Goal: Information Seeking & Learning: Learn about a topic

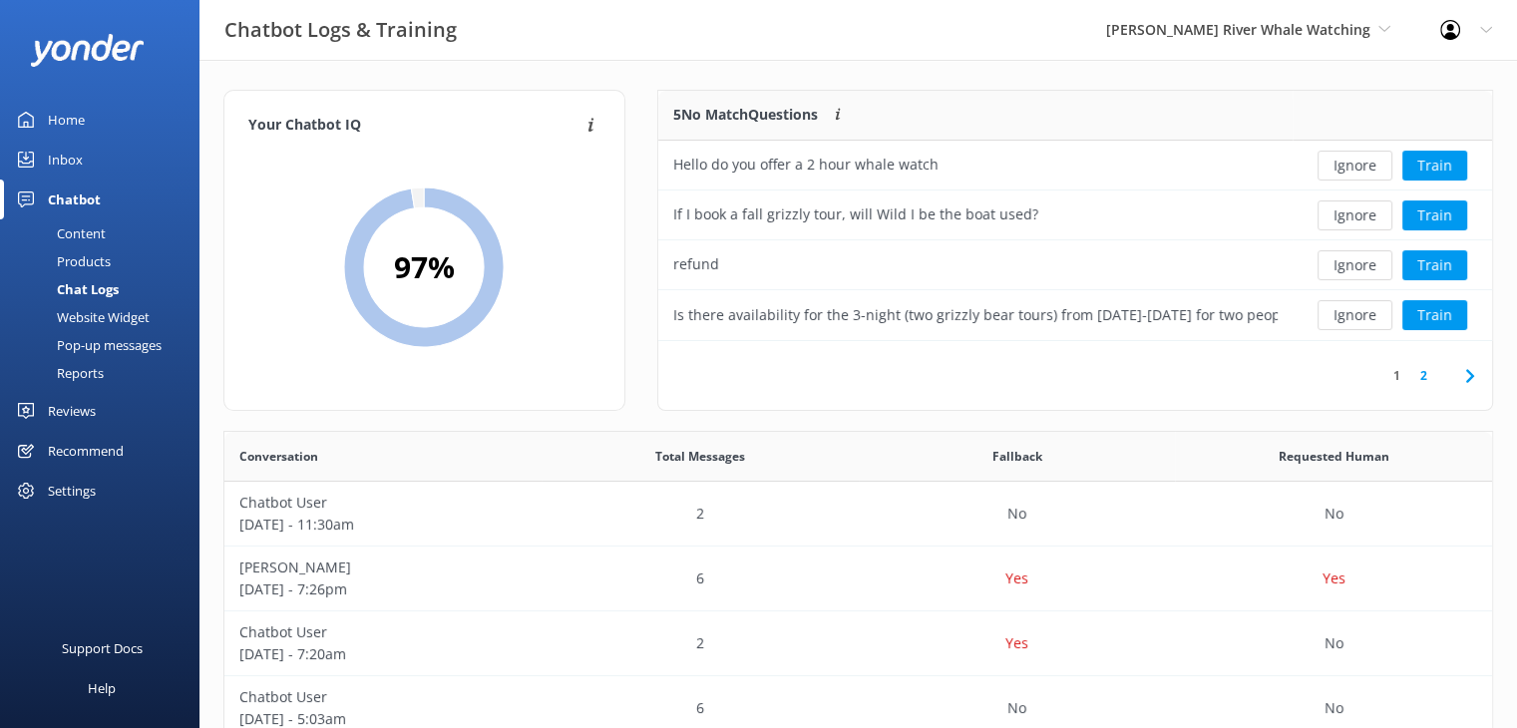
scroll to position [683, 1252]
click at [75, 413] on div "Reviews" at bounding box center [72, 411] width 48 height 40
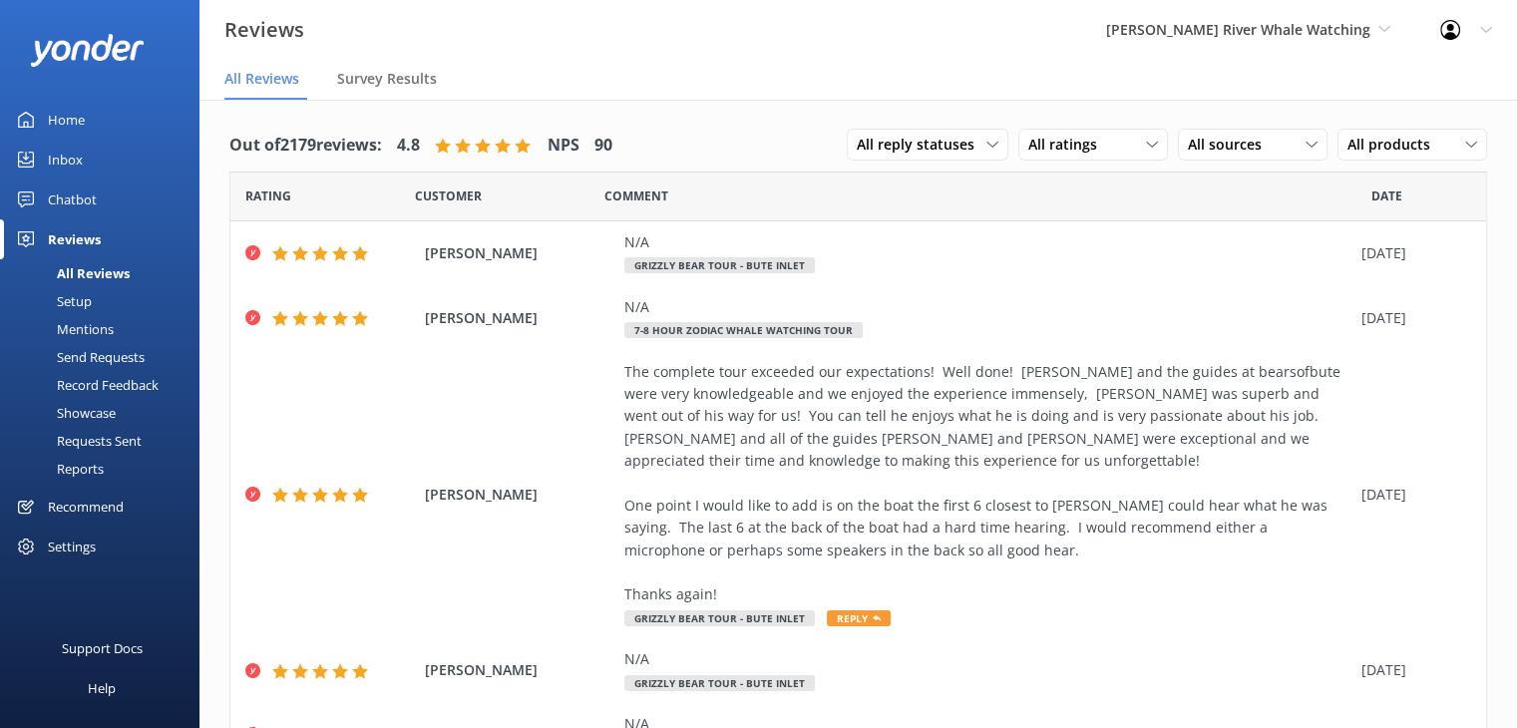
click at [56, 542] on div "Settings" at bounding box center [72, 546] width 48 height 40
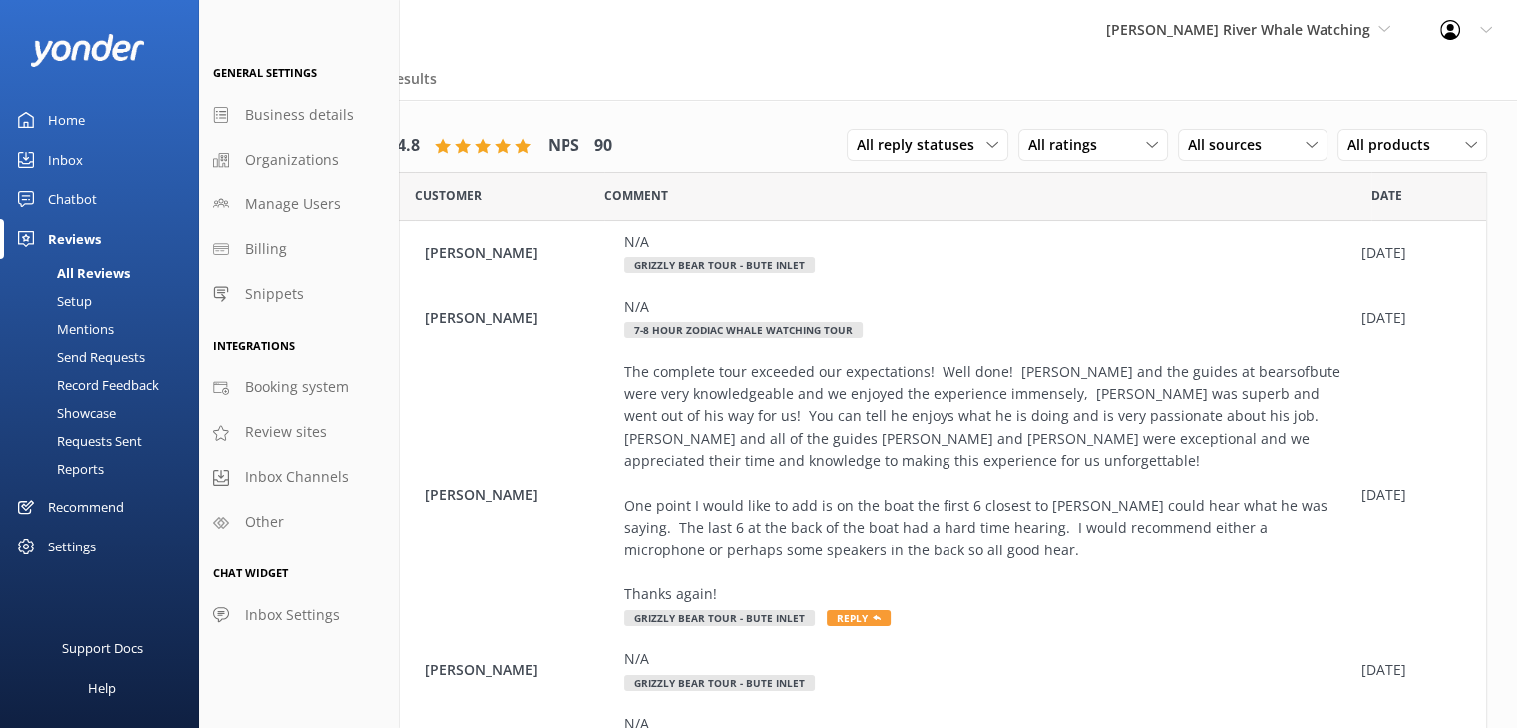
click at [64, 157] on div "Inbox" at bounding box center [65, 160] width 35 height 40
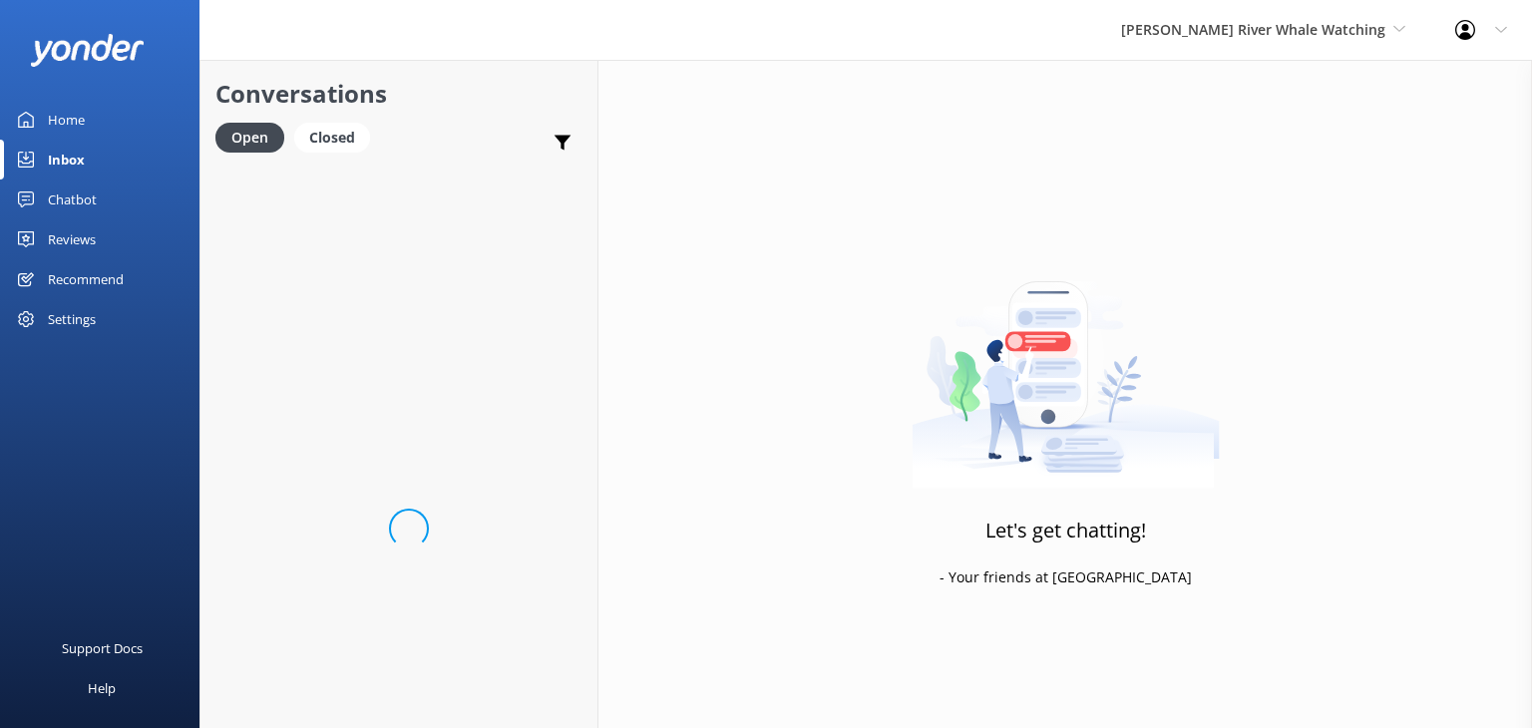
click at [82, 317] on div "Settings" at bounding box center [72, 319] width 48 height 40
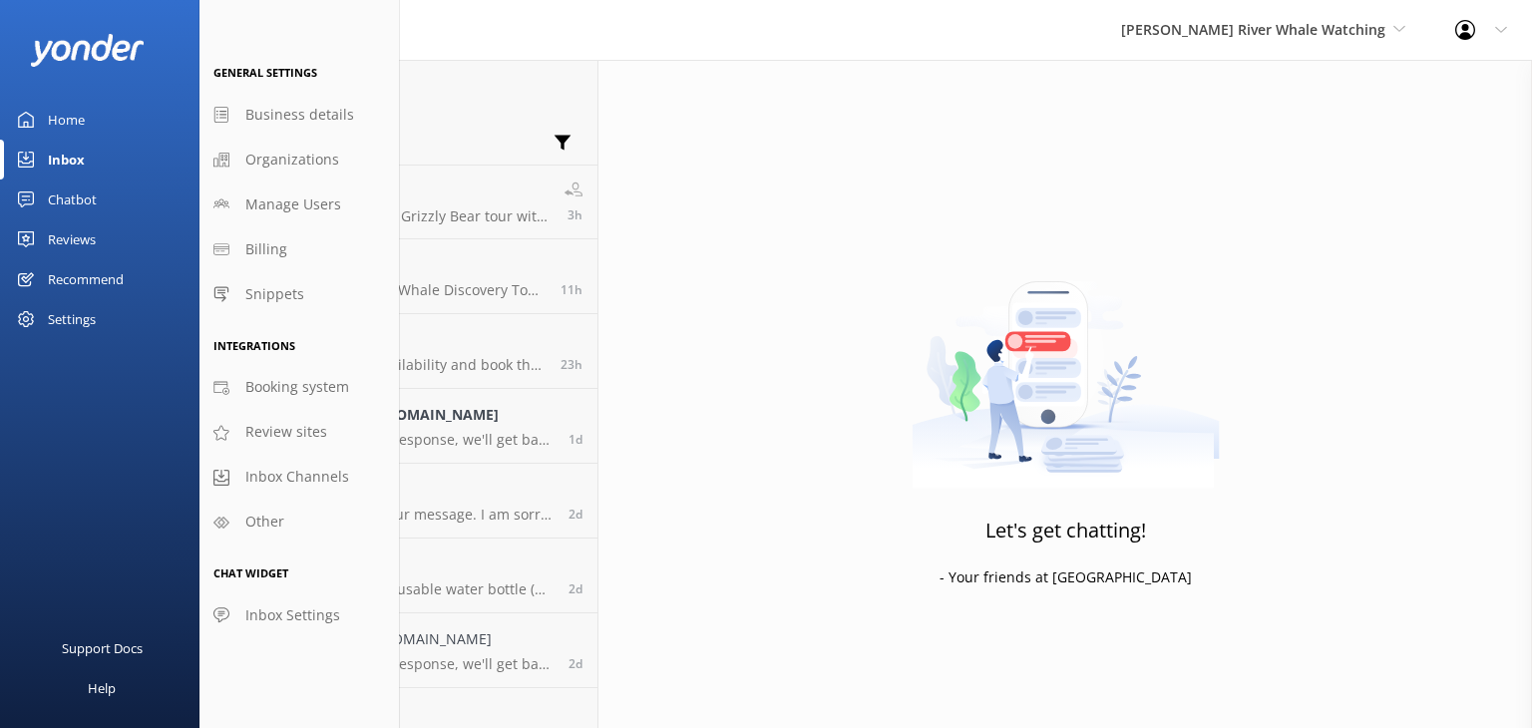
click at [66, 275] on div "Recommend" at bounding box center [86, 279] width 76 height 40
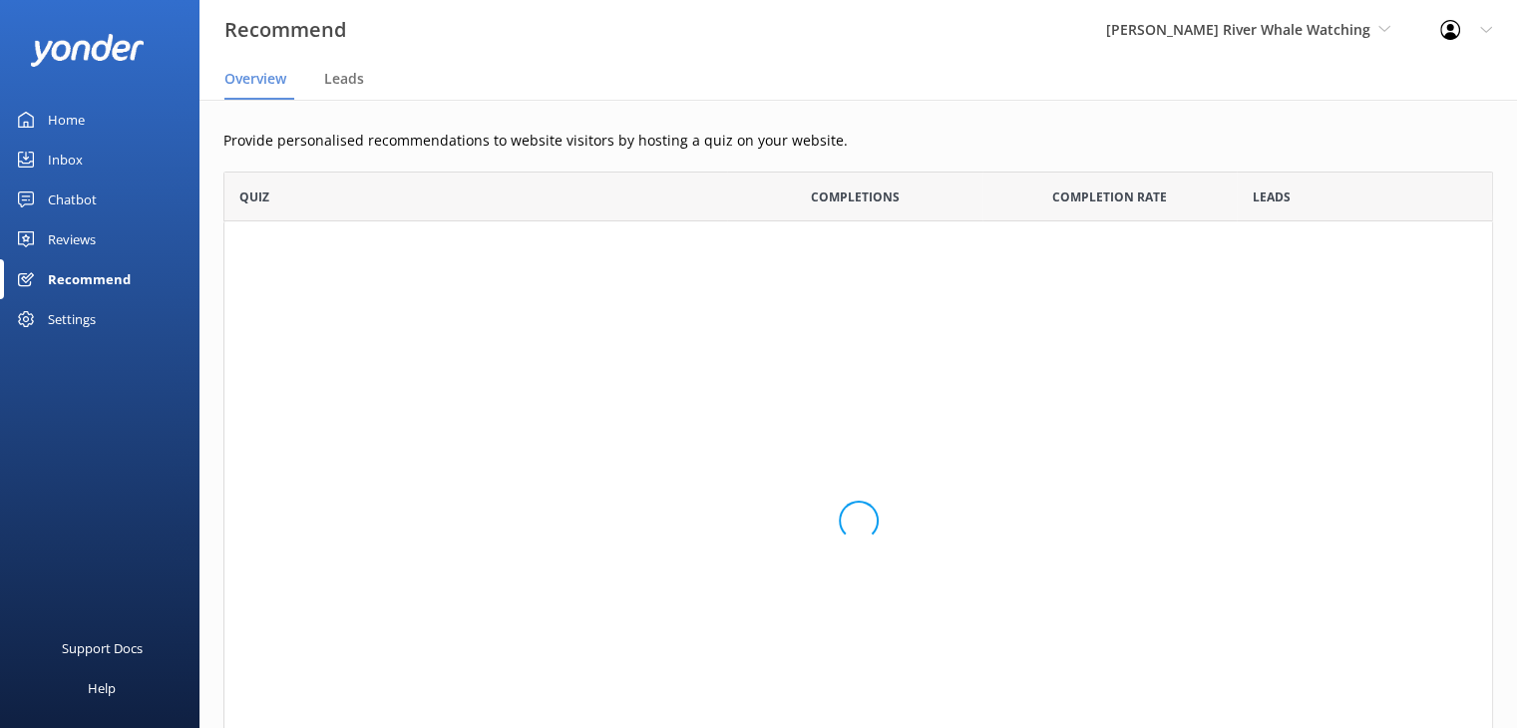
scroll to position [633, 1253]
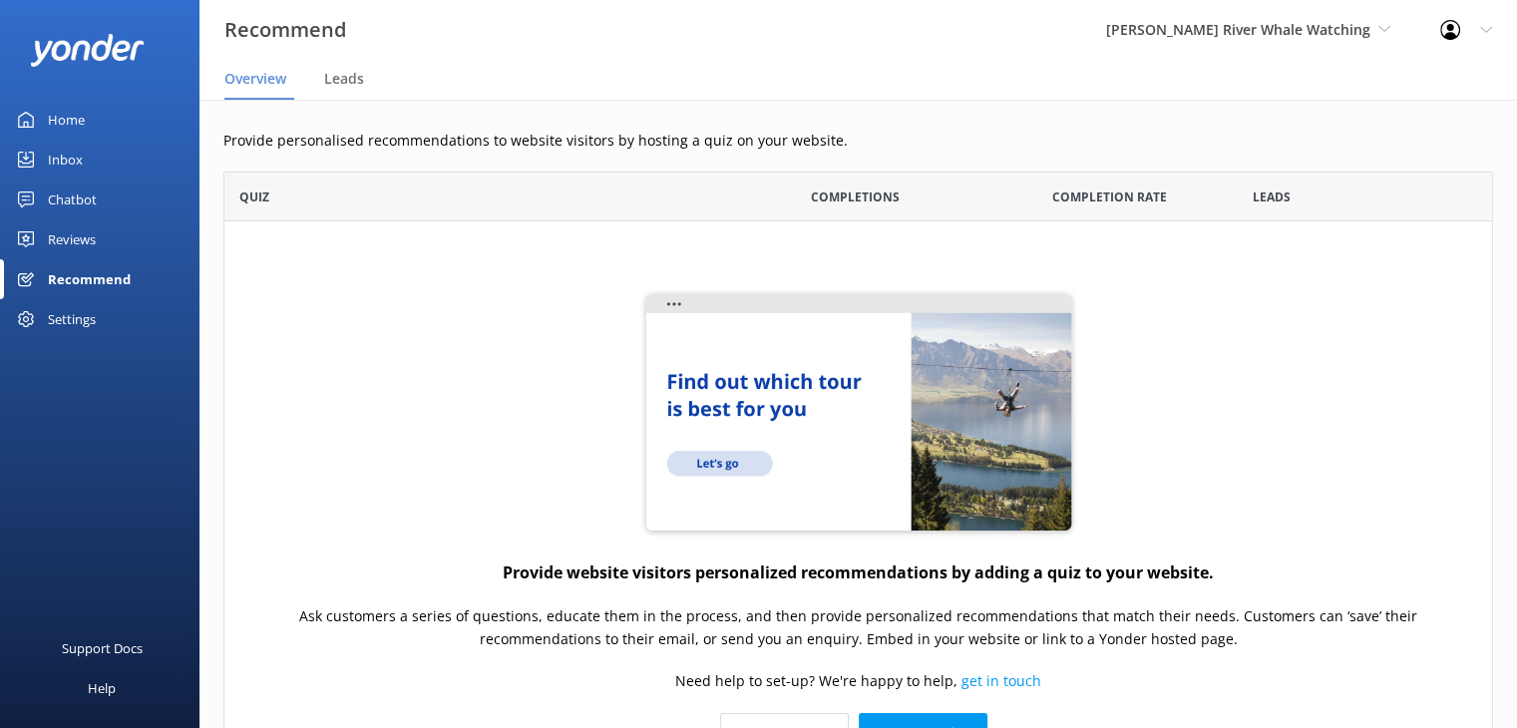
click at [73, 241] on div "Reviews" at bounding box center [72, 239] width 48 height 40
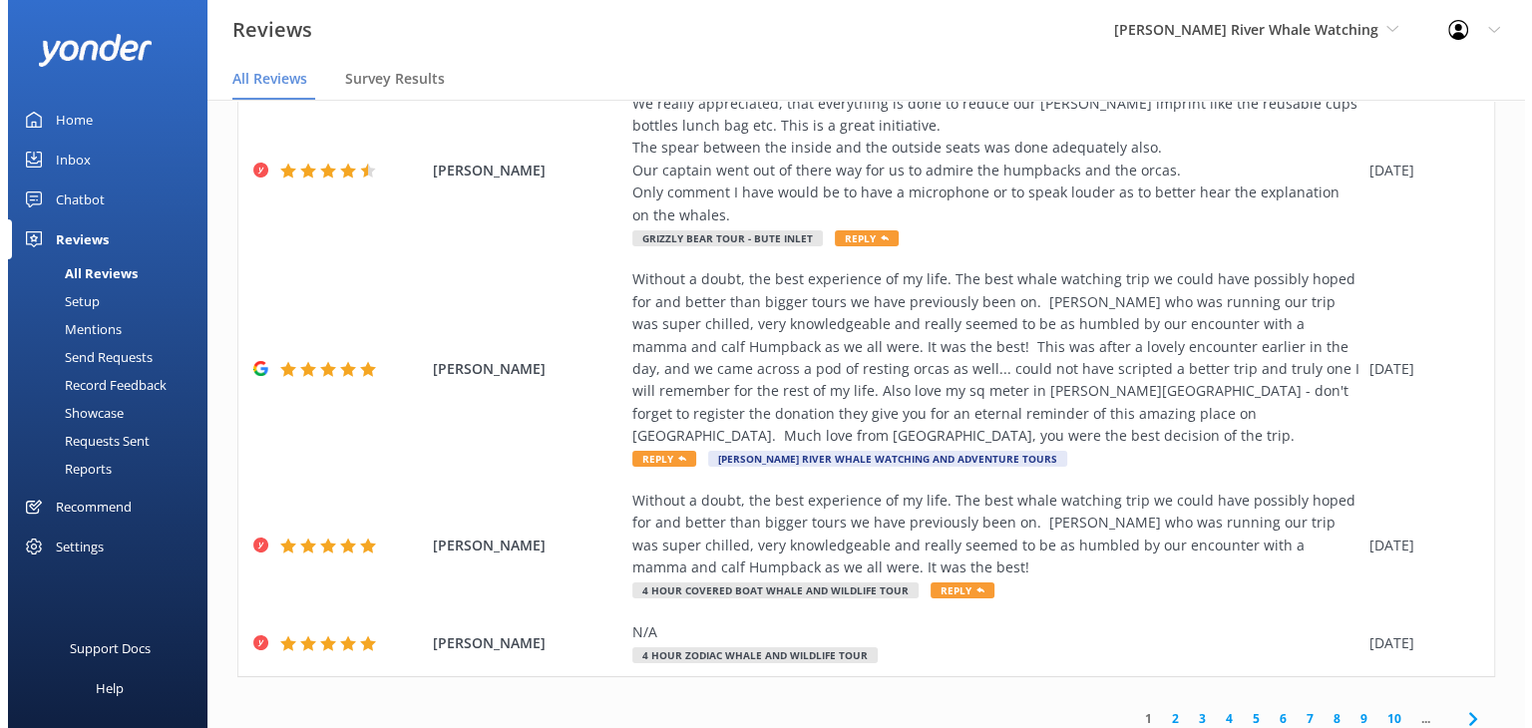
scroll to position [764, 0]
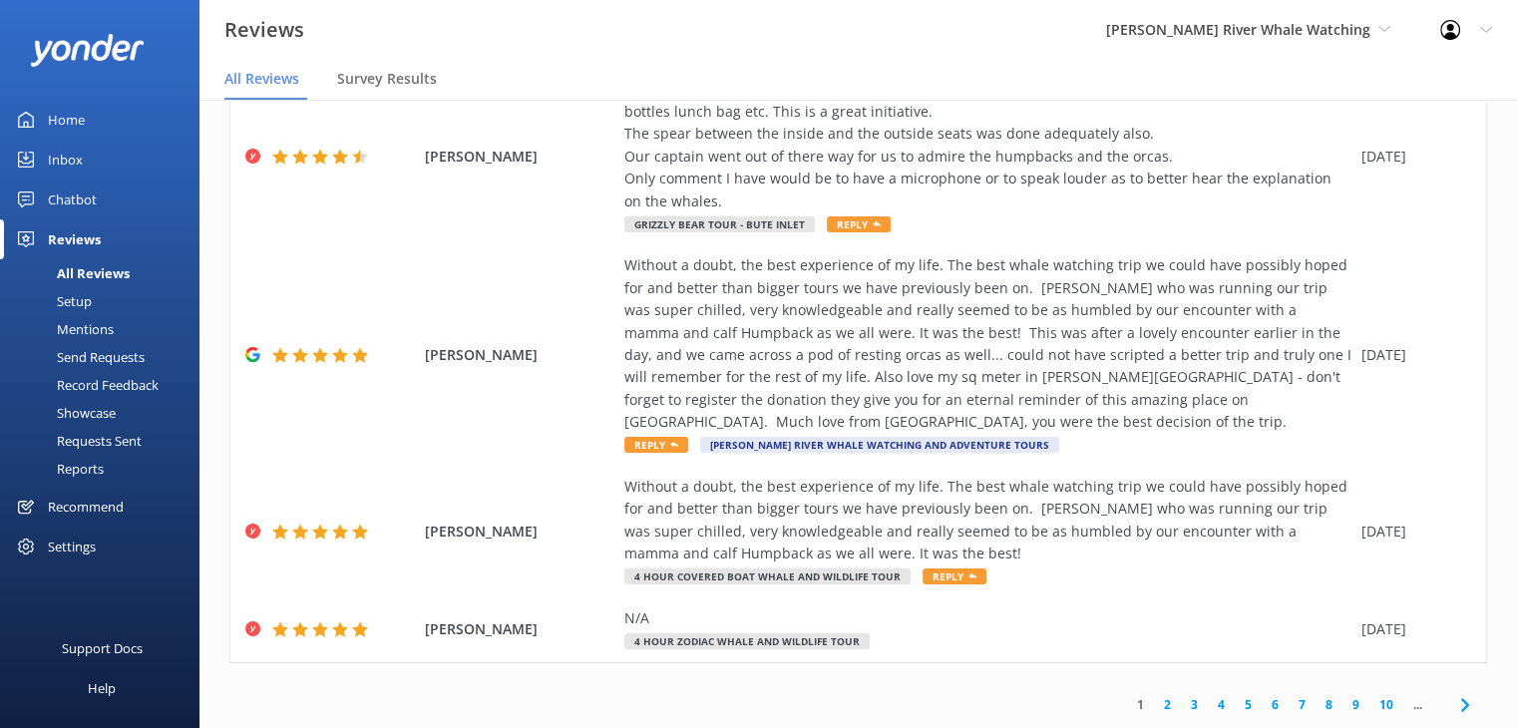
click at [87, 304] on div "Setup" at bounding box center [52, 301] width 80 height 28
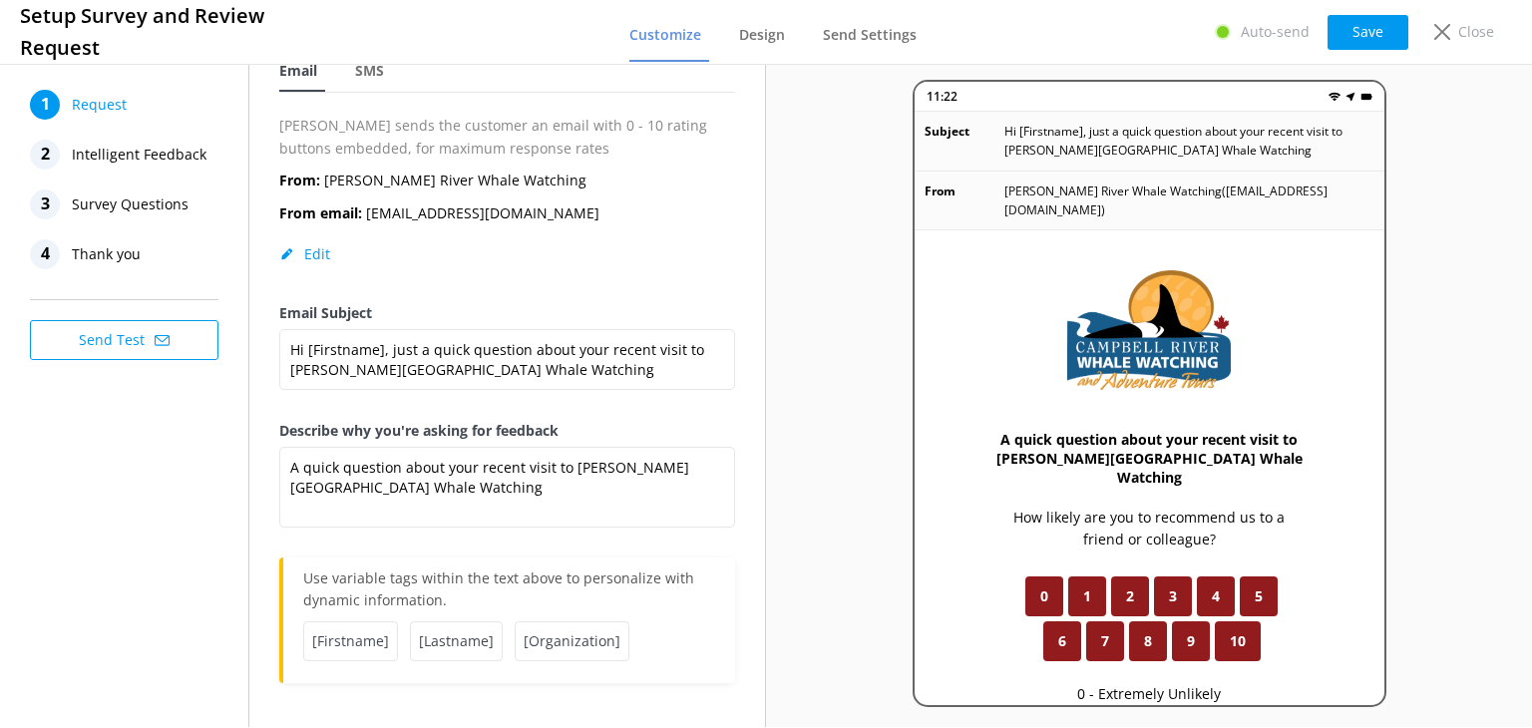
scroll to position [100, 0]
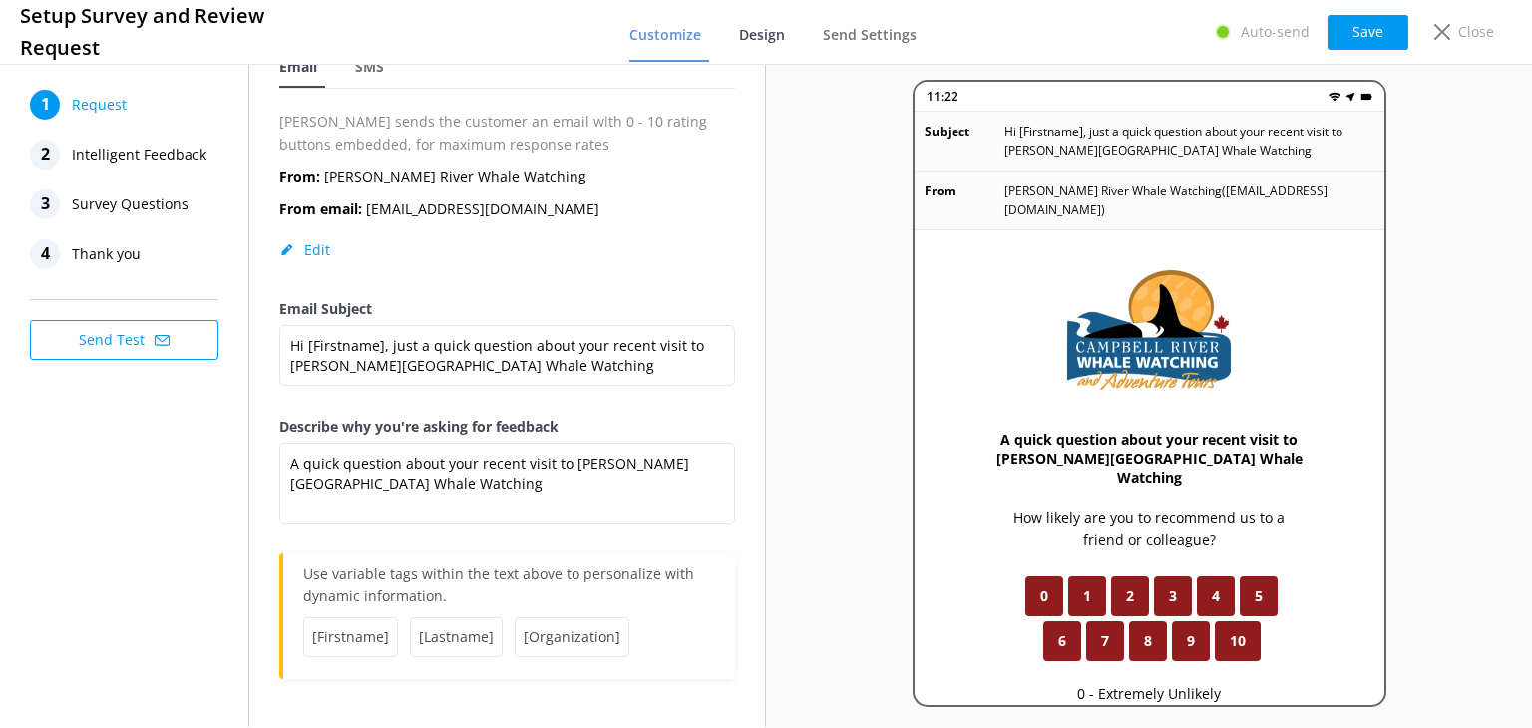
click at [780, 31] on span "Design" at bounding box center [762, 35] width 46 height 20
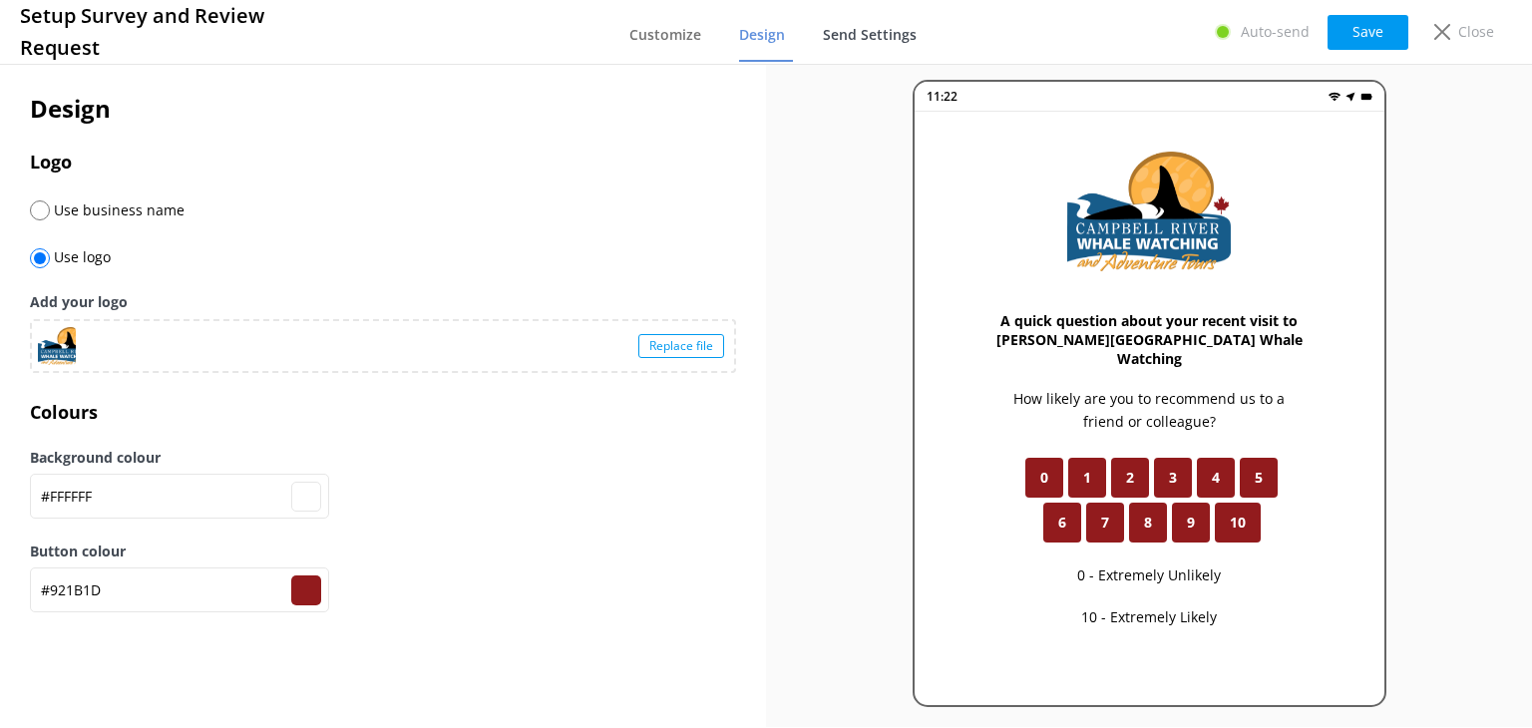
click at [869, 25] on span "Send Settings" at bounding box center [870, 35] width 94 height 20
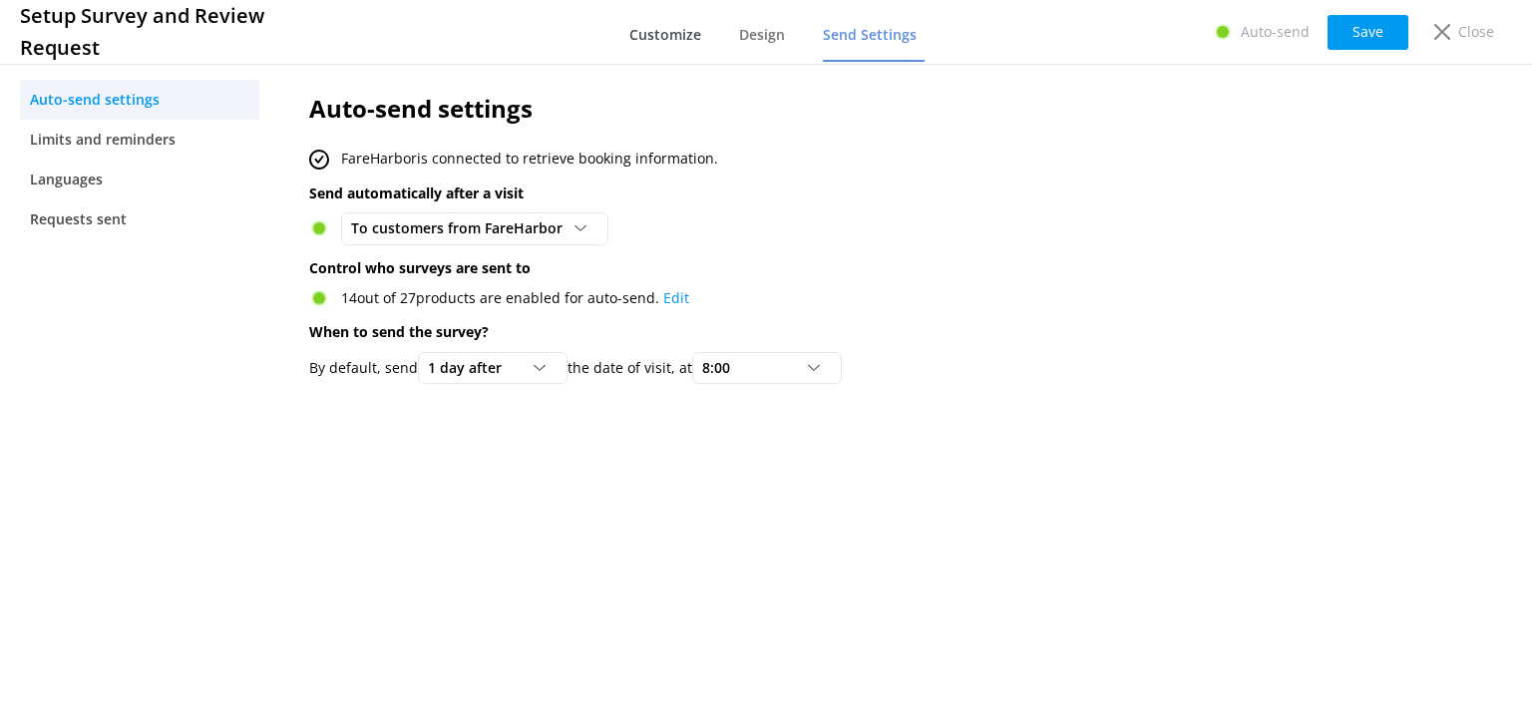
click at [662, 44] on link "Customize" at bounding box center [669, 36] width 80 height 52
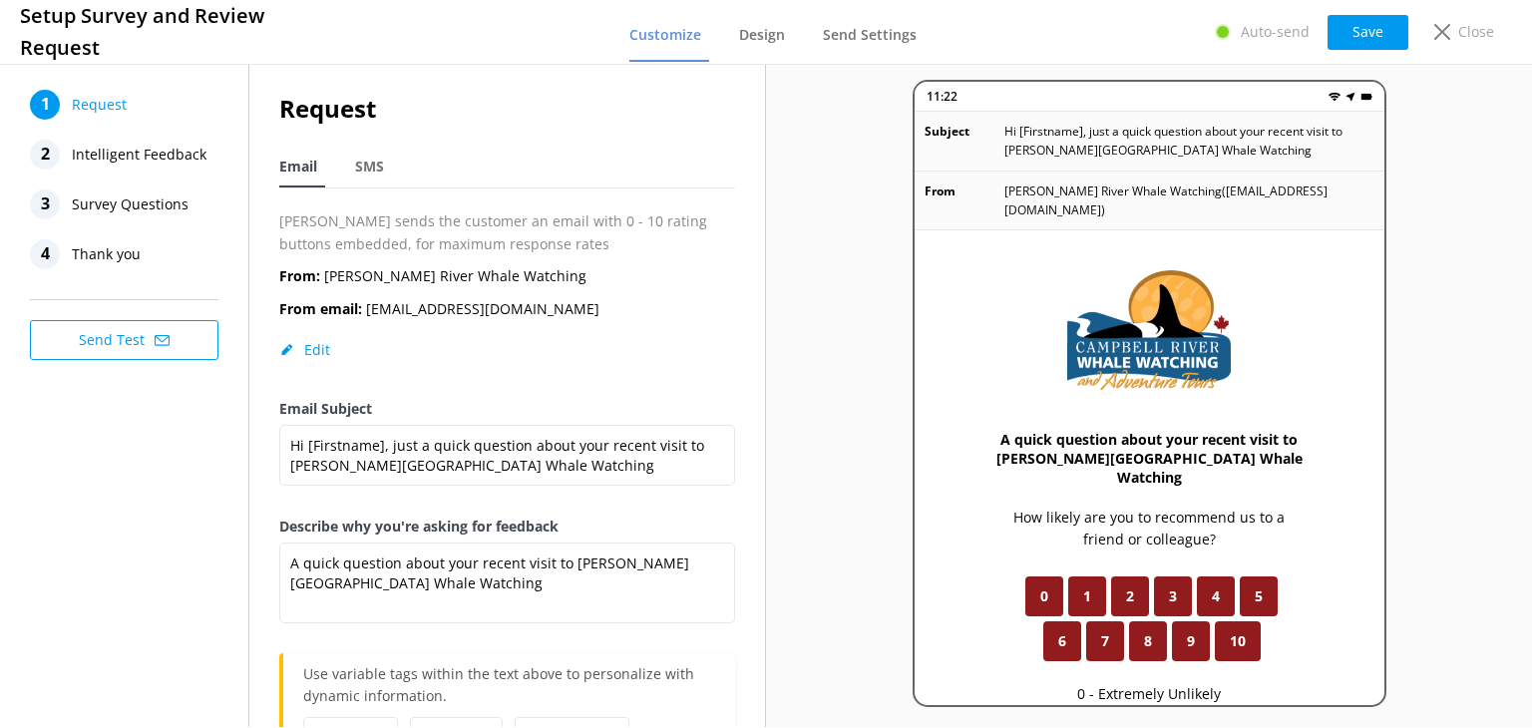
click at [131, 150] on span "Intelligent Feedback" at bounding box center [139, 155] width 135 height 30
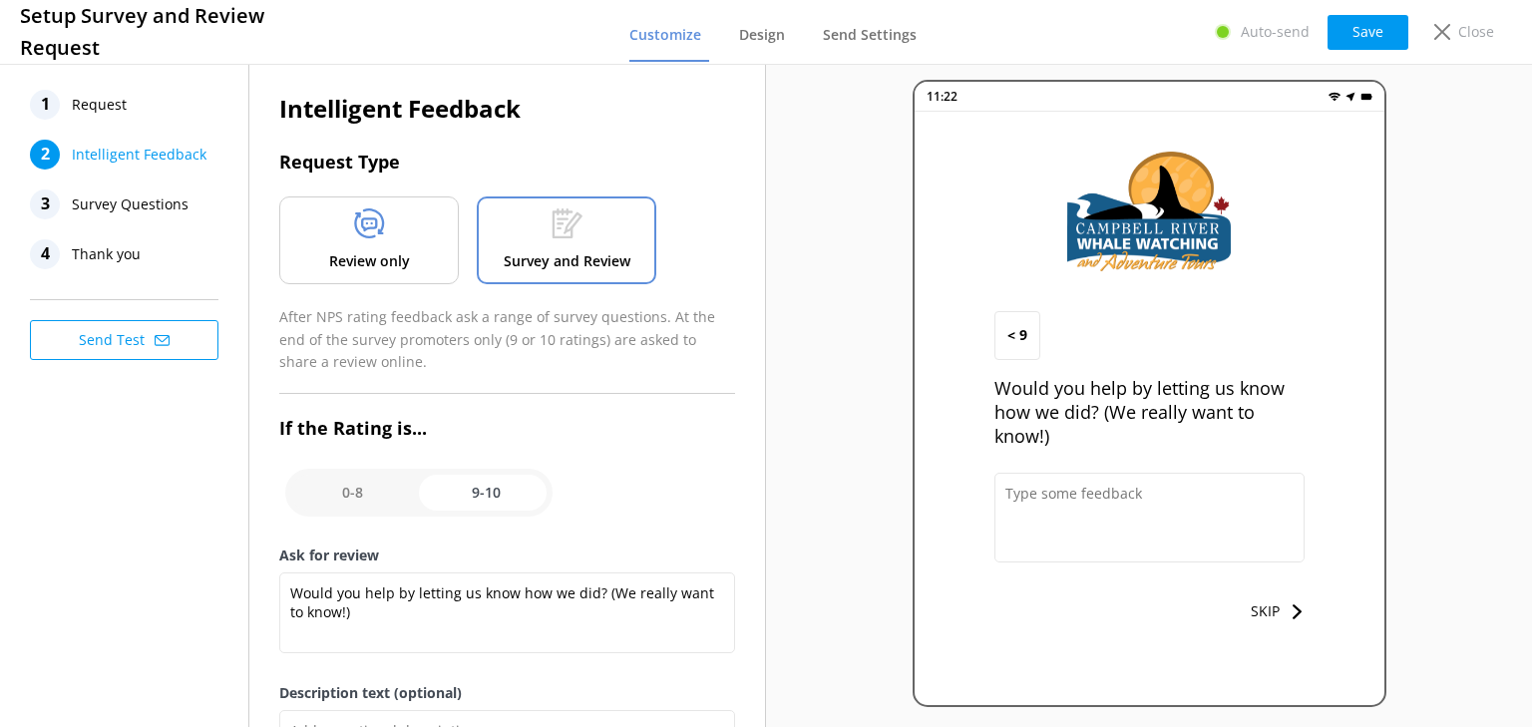
click at [98, 96] on span "Request" at bounding box center [99, 105] width 55 height 30
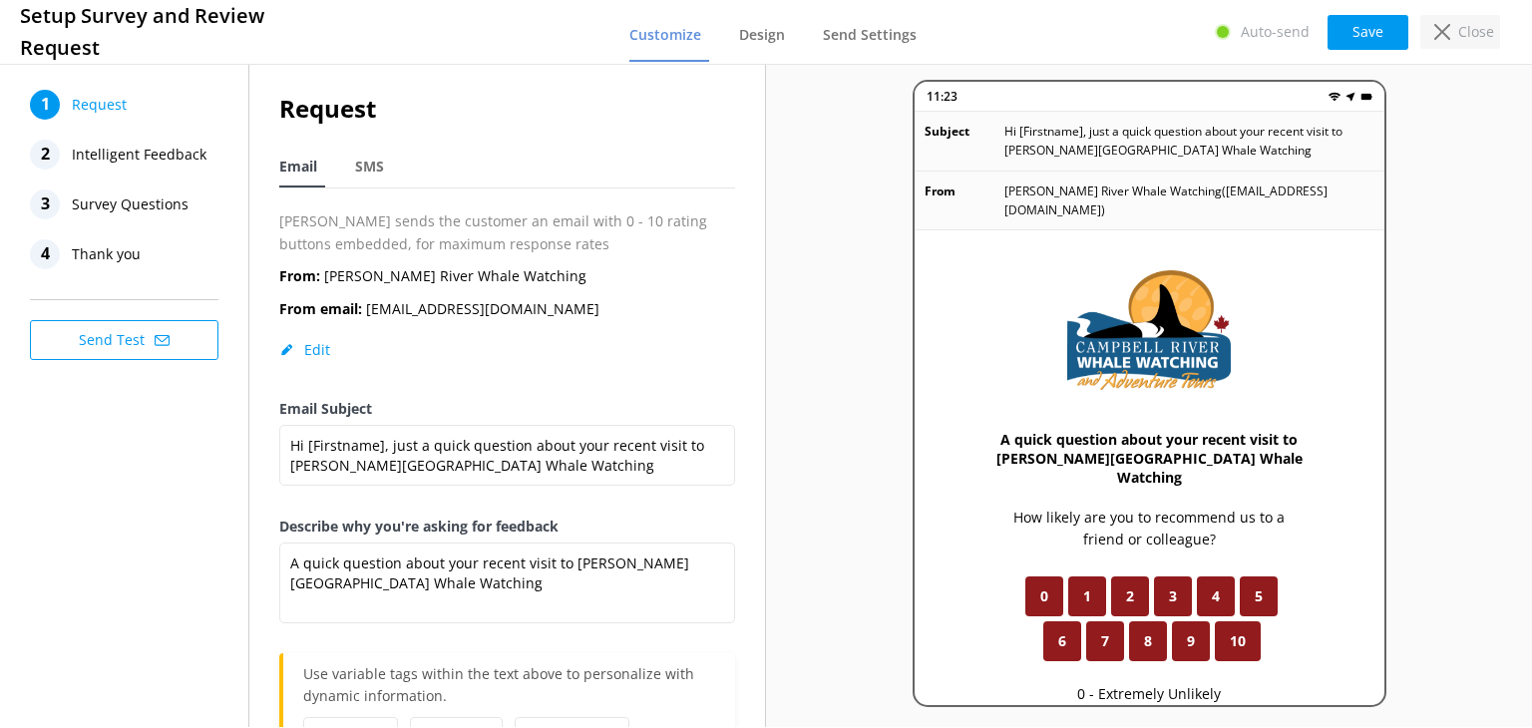
click at [1460, 29] on p "Close" at bounding box center [1476, 32] width 36 height 22
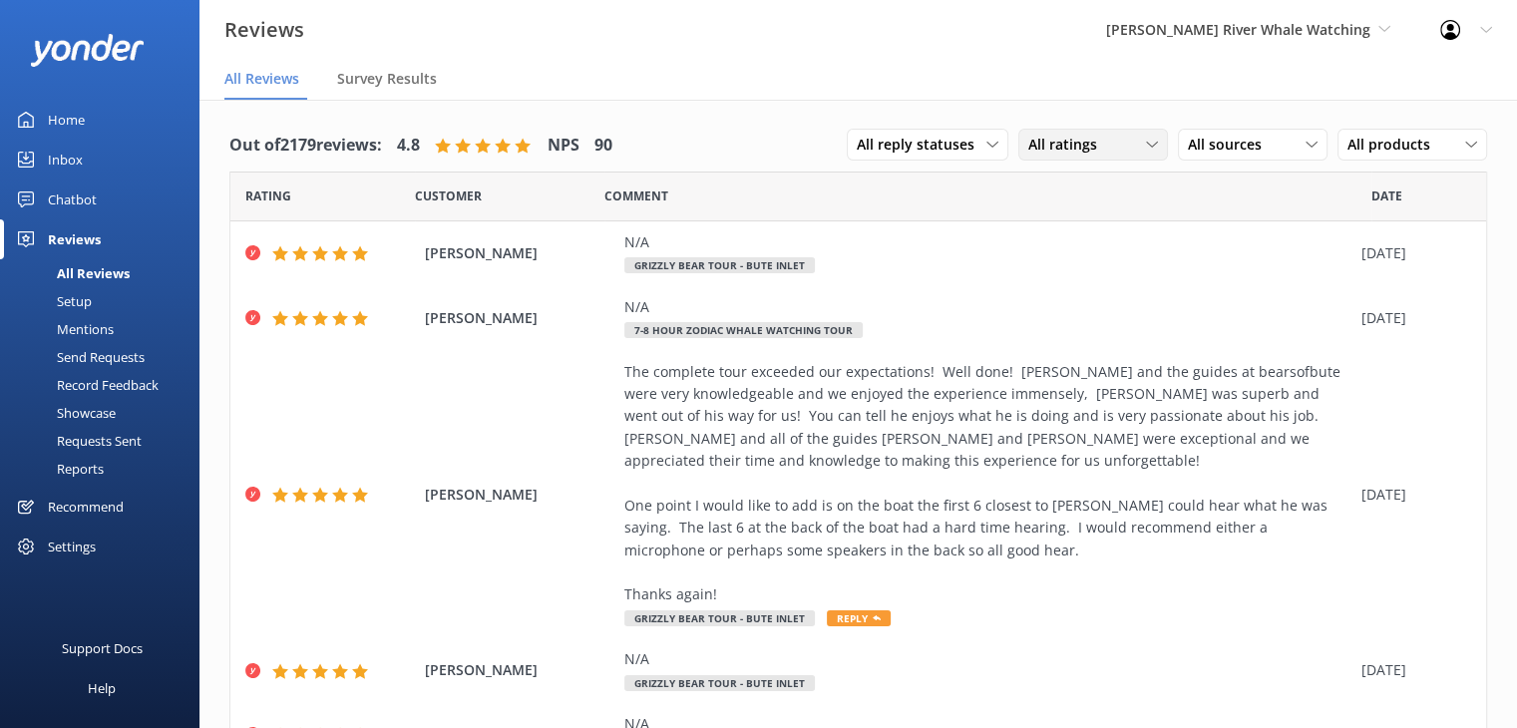
click at [1098, 147] on div "All ratings" at bounding box center [1093, 145] width 140 height 22
click at [1077, 308] on div "Detractors" at bounding box center [1093, 307] width 92 height 20
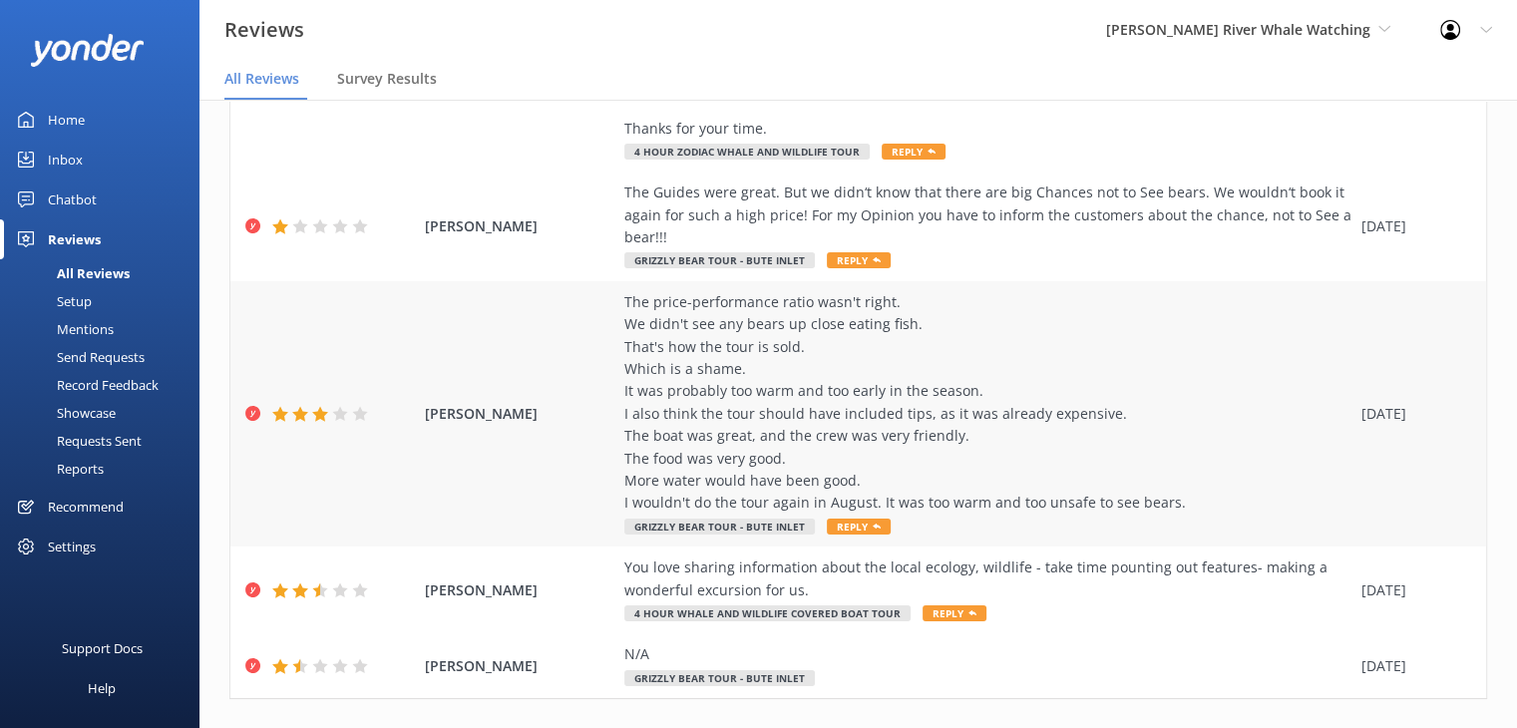
scroll to position [942, 0]
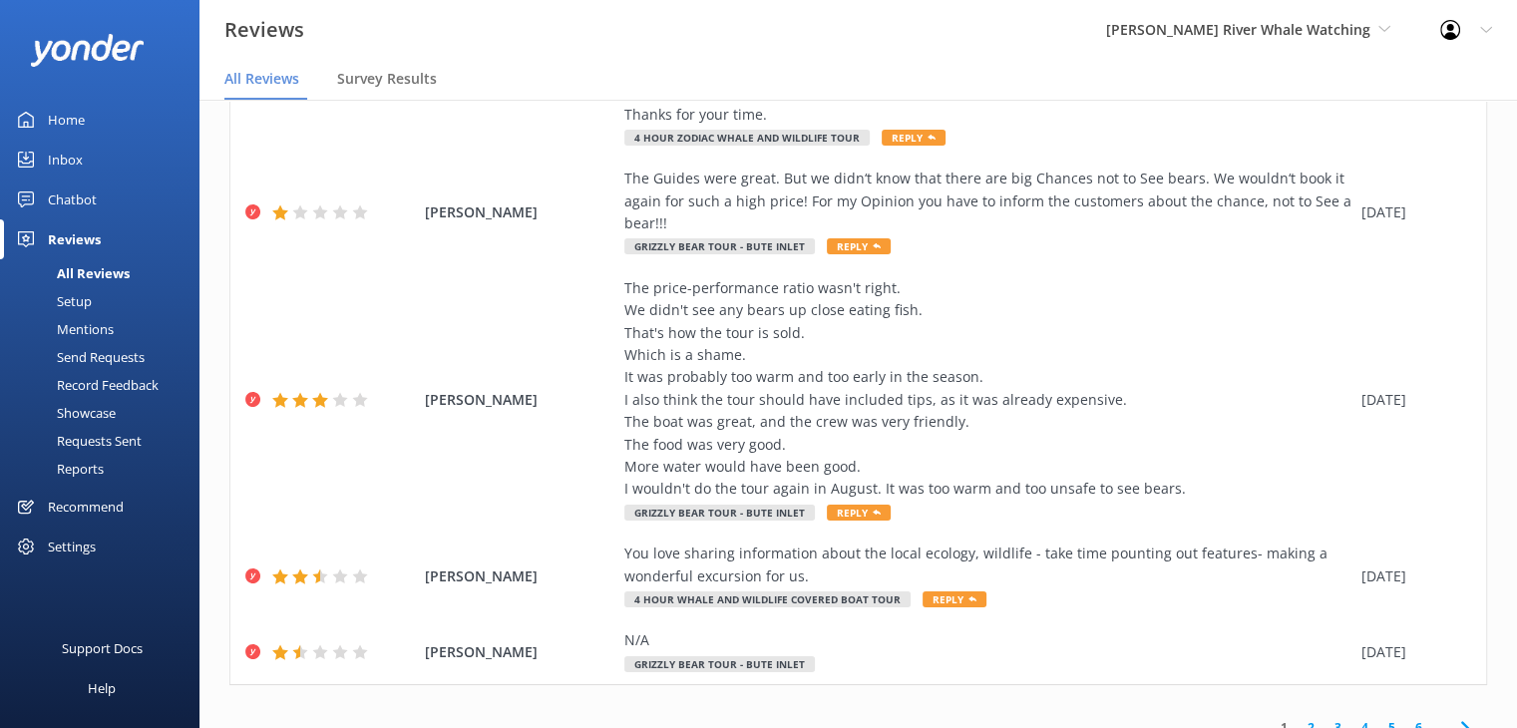
click at [1407, 718] on link "6" at bounding box center [1418, 727] width 27 height 19
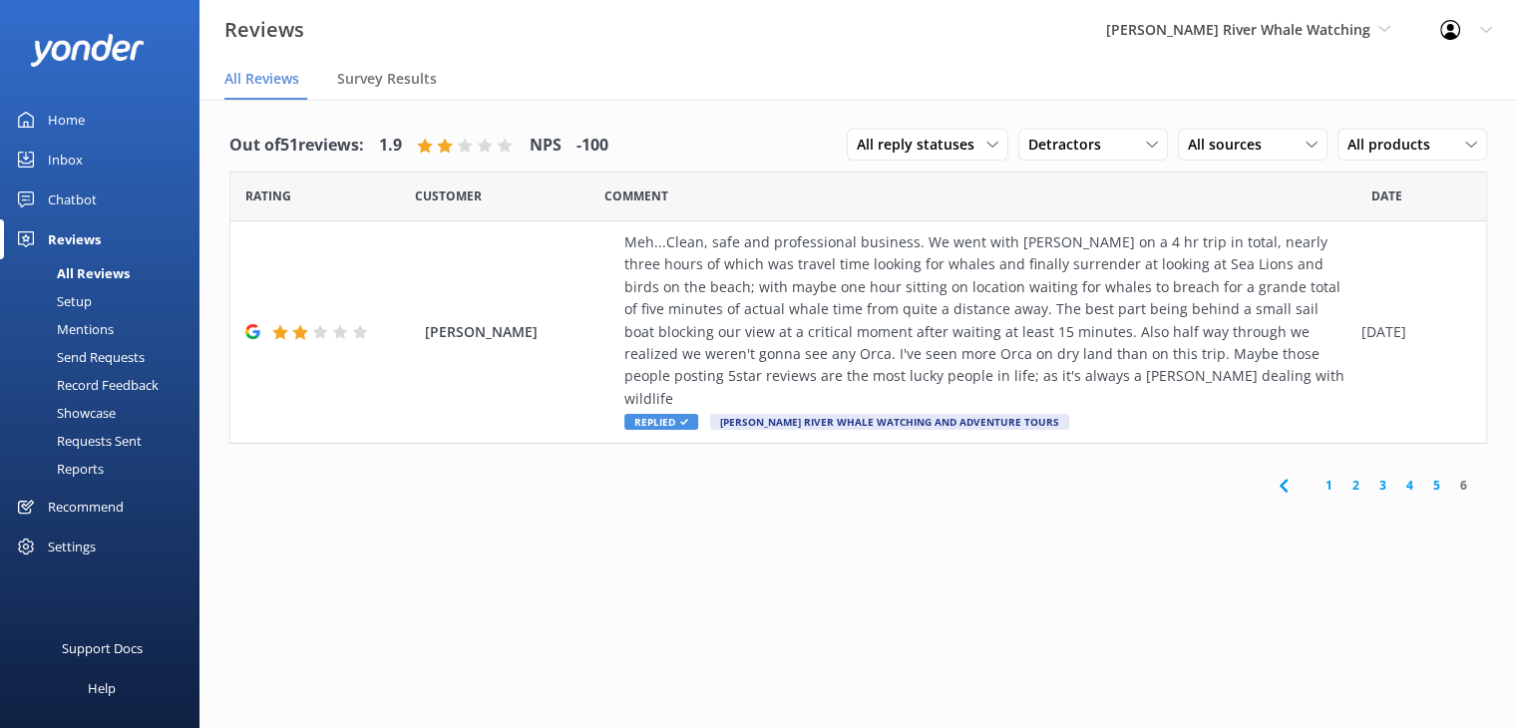
click at [1439, 476] on link "5" at bounding box center [1436, 485] width 27 height 19
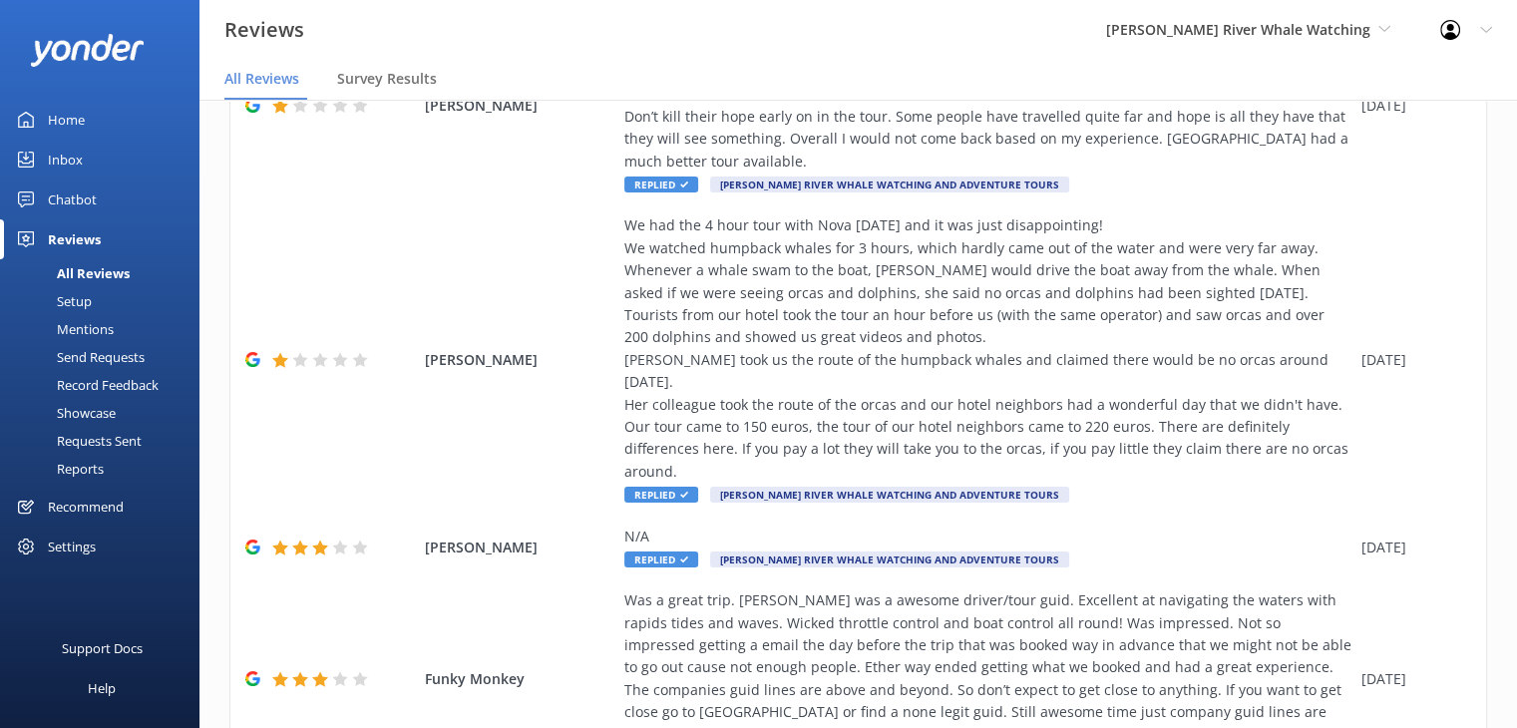
scroll to position [1590, 0]
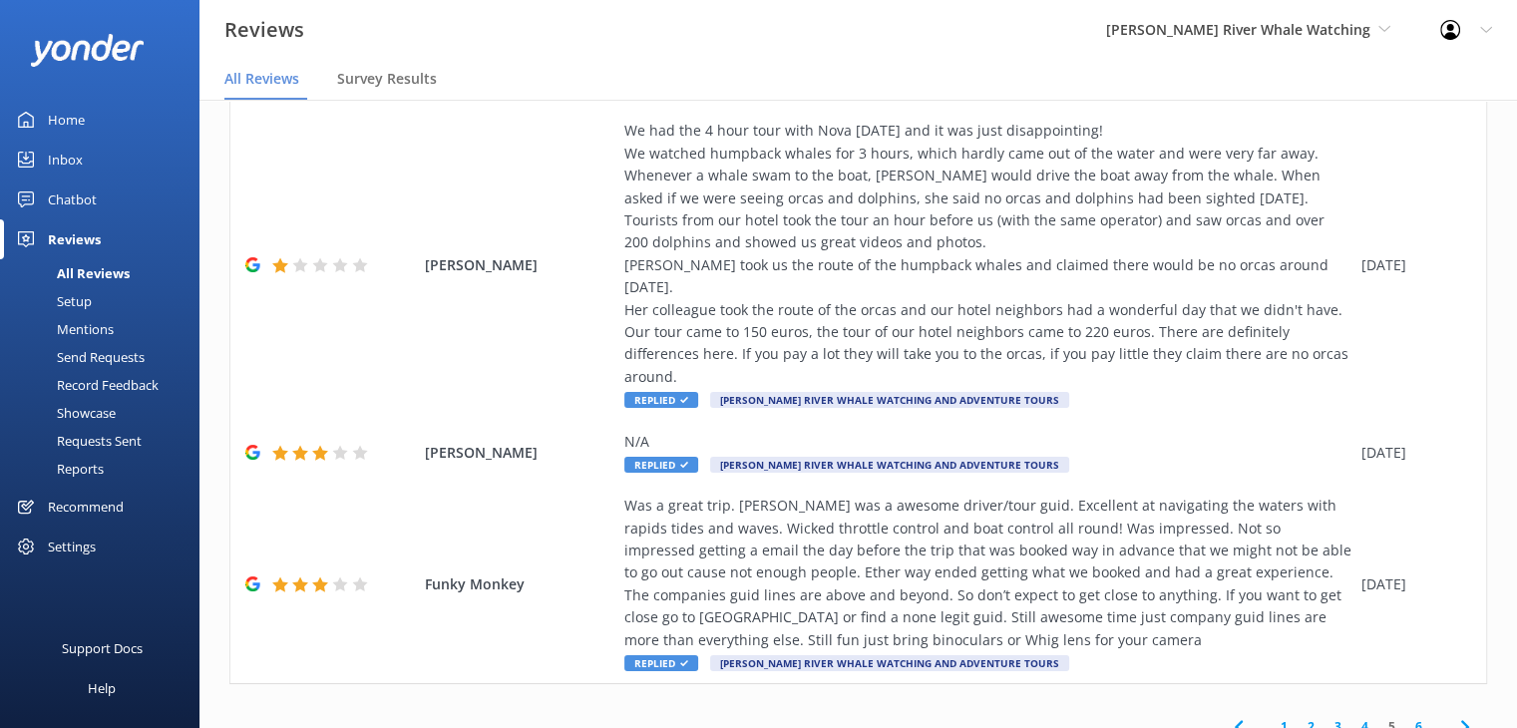
click at [1352, 717] on link "4" at bounding box center [1364, 726] width 27 height 19
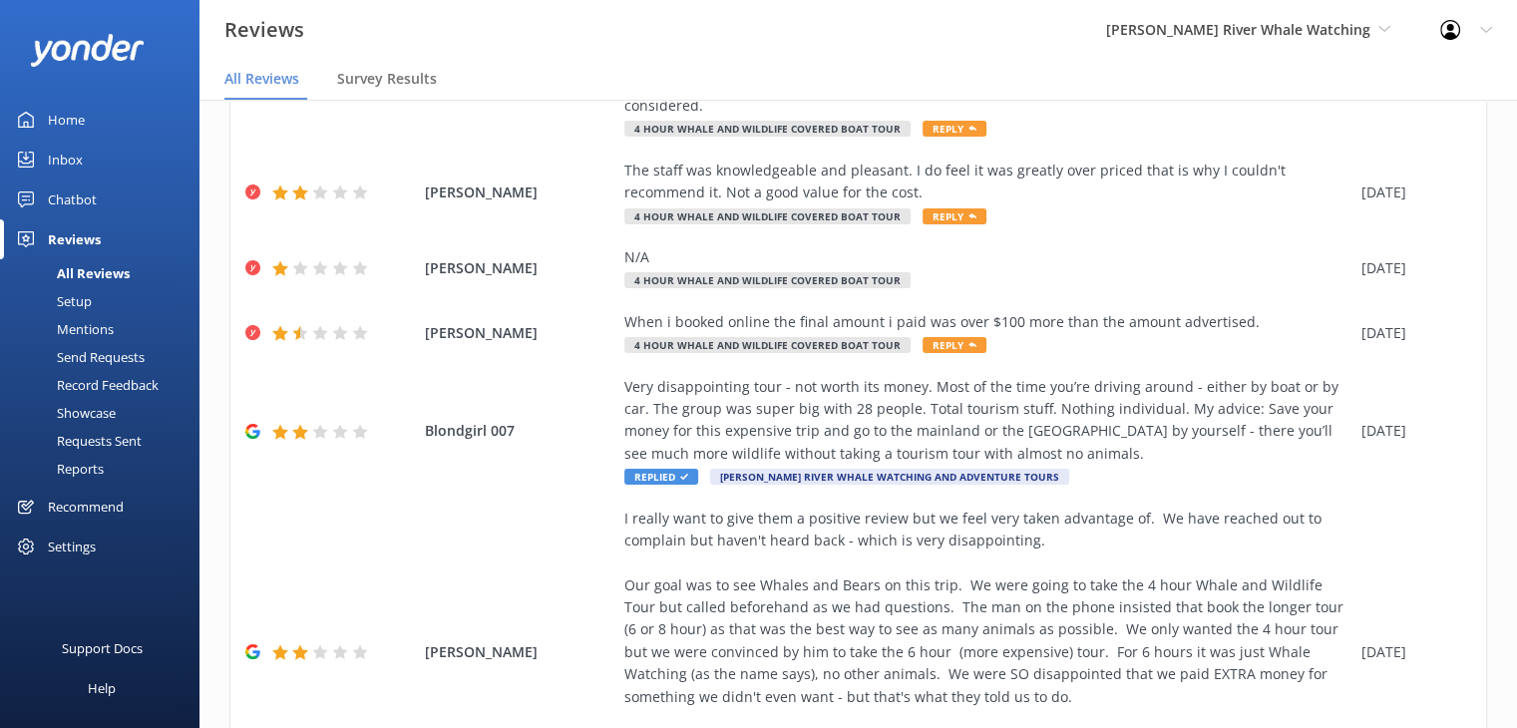
scroll to position [965, 0]
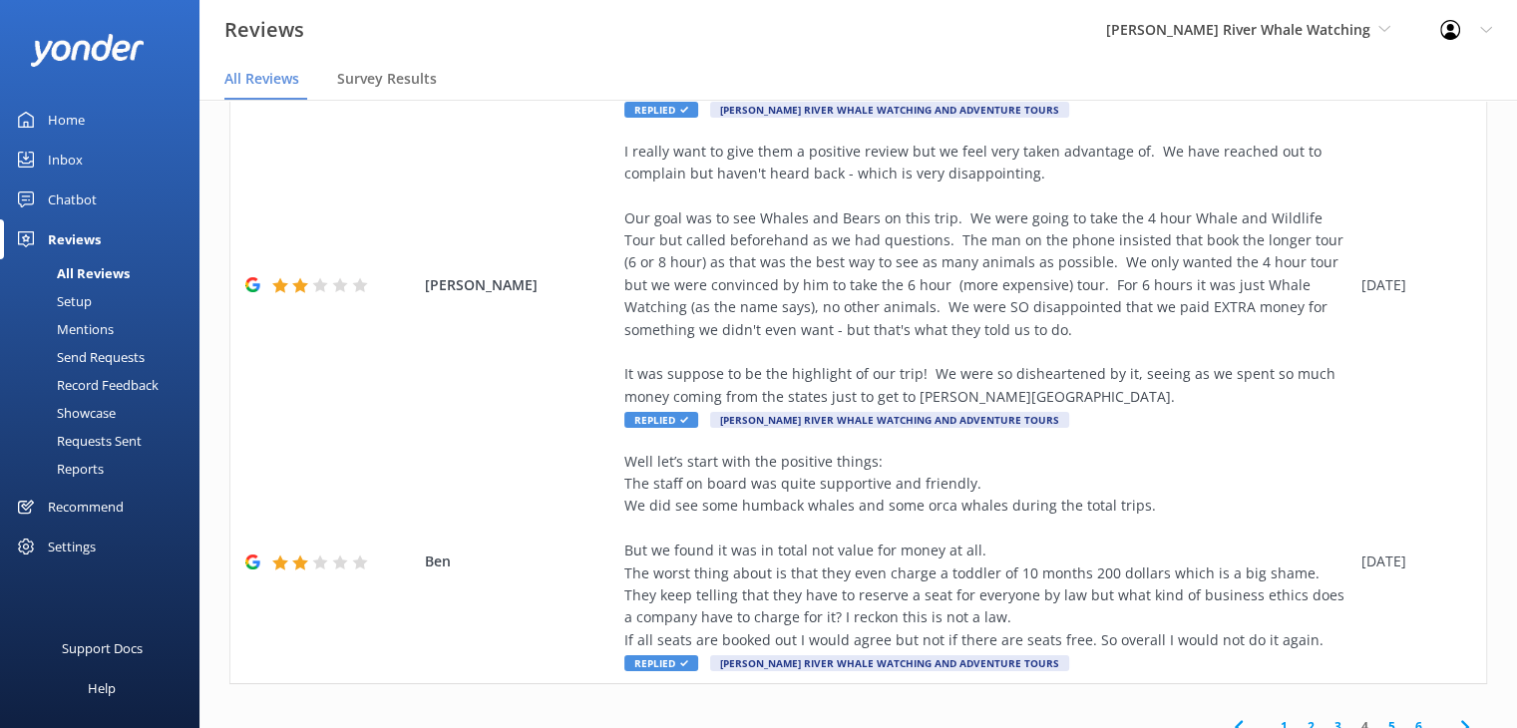
click at [1324, 717] on link "3" at bounding box center [1337, 726] width 27 height 19
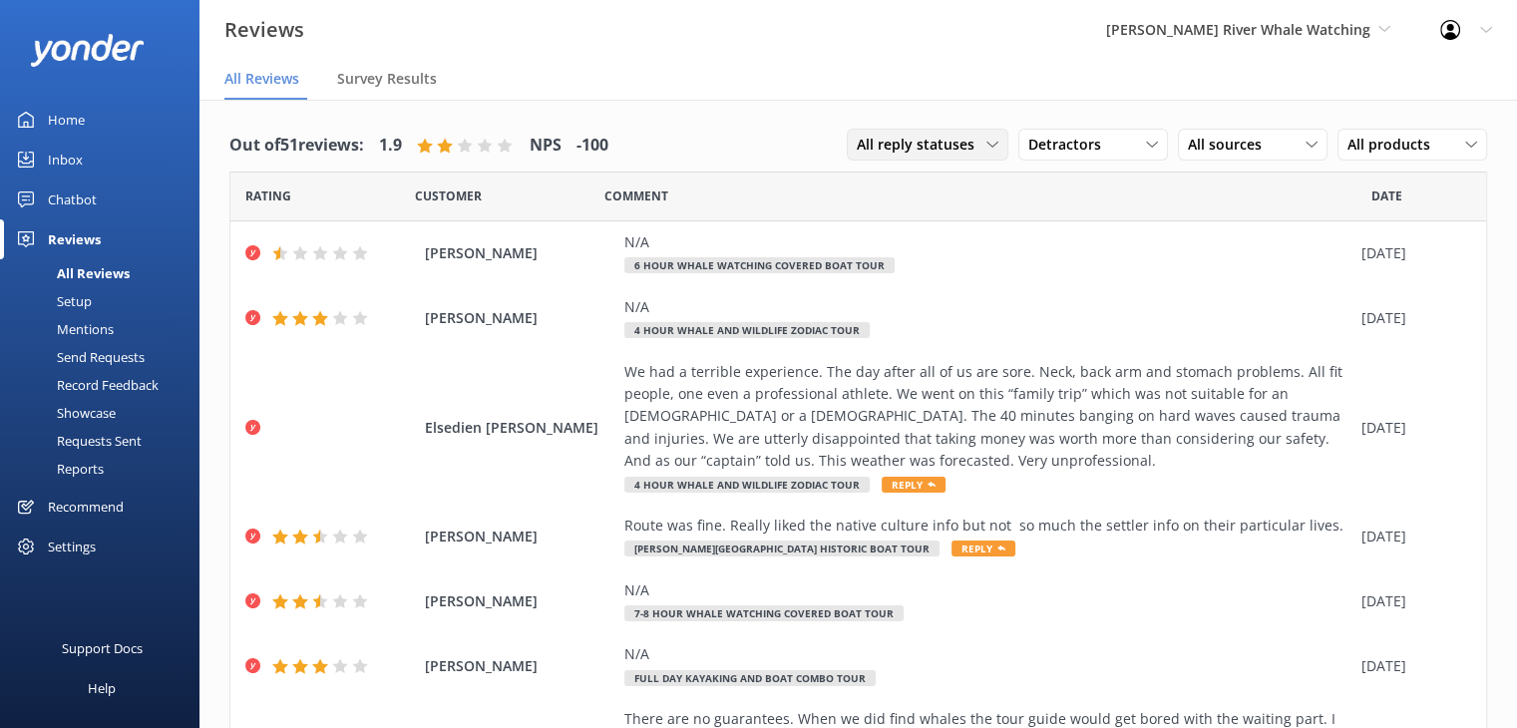
click at [951, 149] on span "All reply statuses" at bounding box center [922, 145] width 130 height 22
click at [917, 228] on div "Needs a reply" at bounding box center [896, 226] width 77 height 20
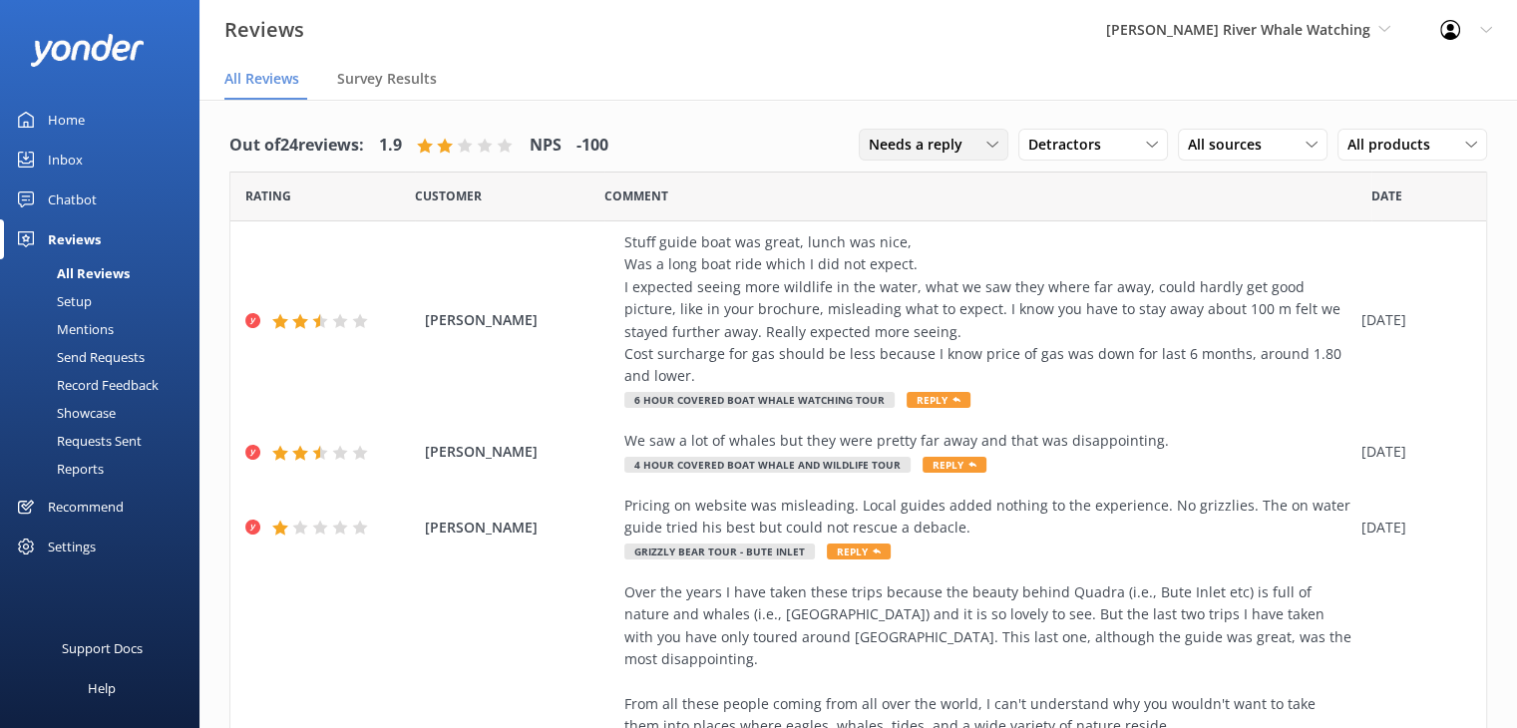
click at [893, 141] on span "Needs a reply" at bounding box center [921, 145] width 106 height 22
click at [914, 263] on div "Does not need reply" at bounding box center [926, 266] width 115 height 20
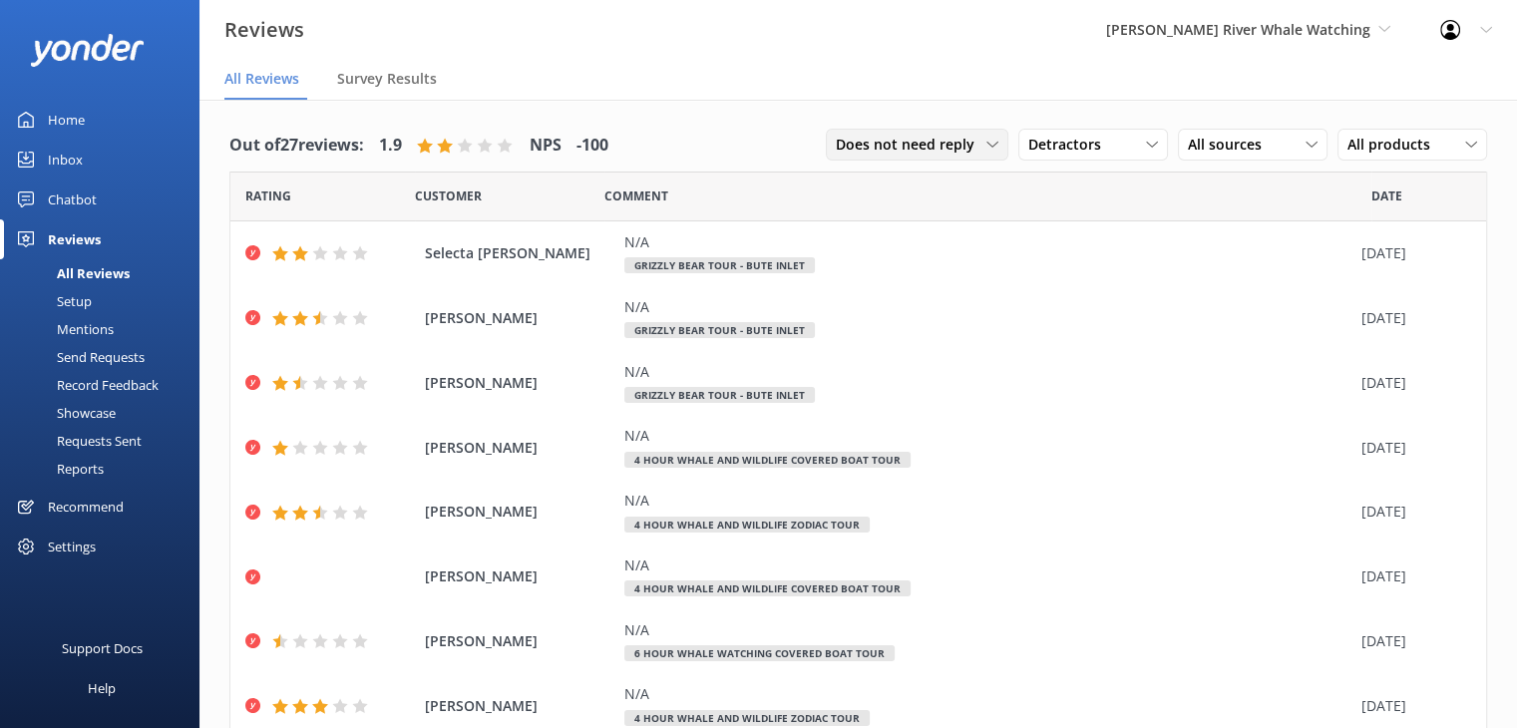
click at [903, 146] on span "Does not need reply" at bounding box center [911, 145] width 151 height 22
click at [865, 232] on div "Needs a reply" at bounding box center [875, 226] width 77 height 20
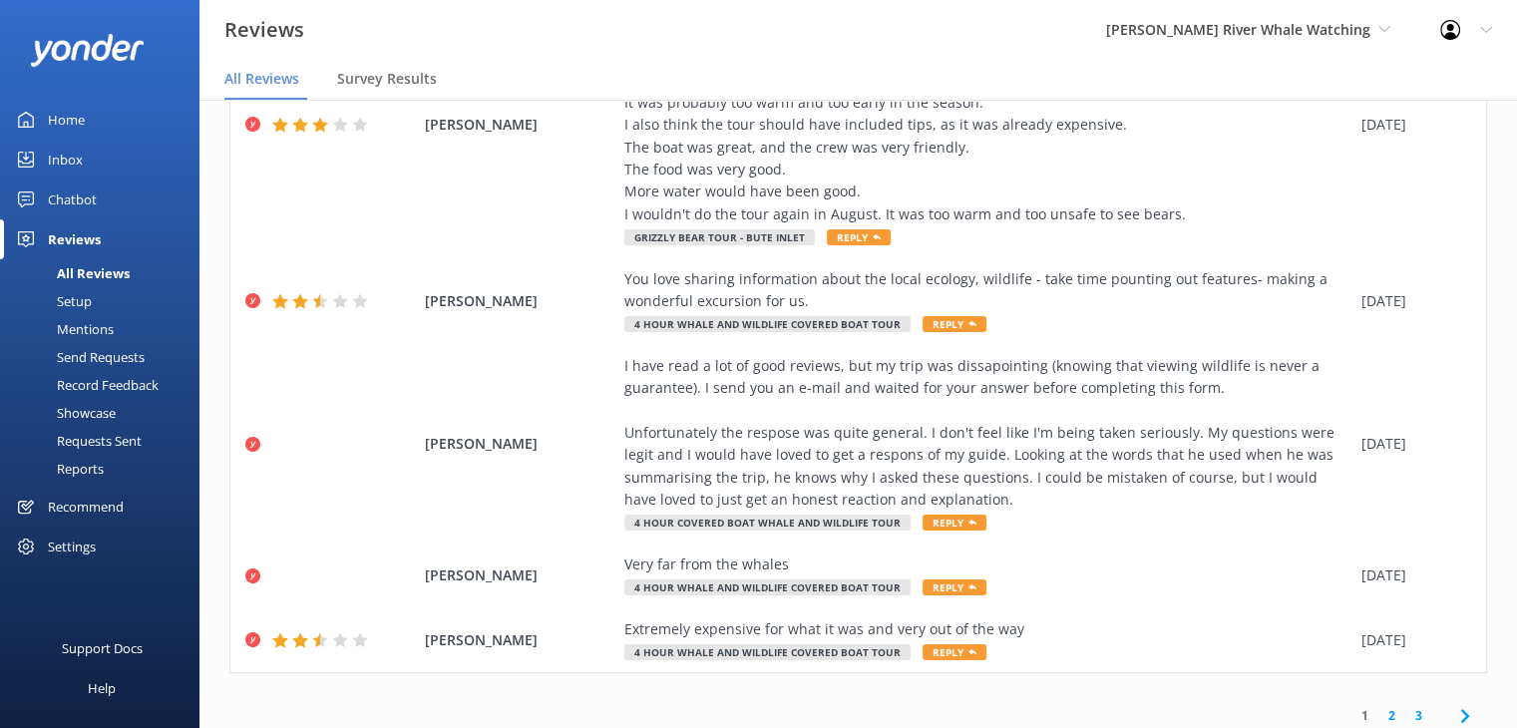
scroll to position [40, 0]
